Goal: Task Accomplishment & Management: Complete application form

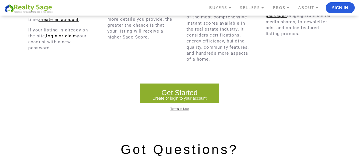
scroll to position [368, 0]
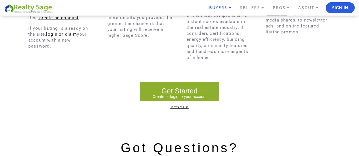
click at [224, 9] on link "BUYERS" at bounding box center [223, 8] width 31 height 10
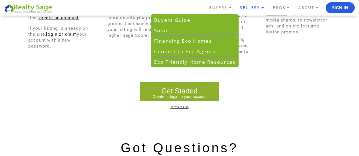
click at [242, 9] on link "SELLERS" at bounding box center [254, 8] width 33 height 10
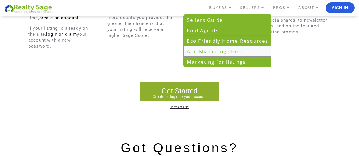
click at [248, 48] on link "Add My Listing (free)" at bounding box center [227, 51] width 87 height 10
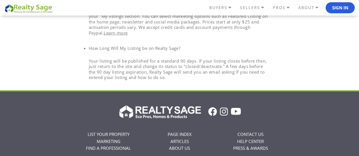
scroll to position [667, 0]
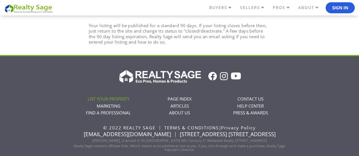
click at [123, 96] on link "LIST YOUR PROPERTY" at bounding box center [109, 99] width 42 height 6
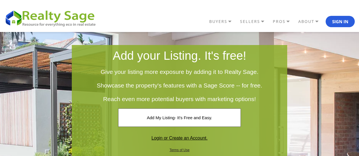
scroll to position [16, 0]
